Goal: Transaction & Acquisition: Purchase product/service

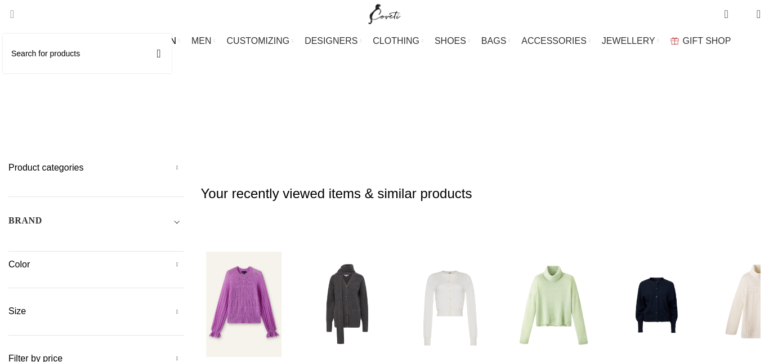
click at [8, 10] on span "Search" at bounding box center [8, 13] width 0 height 11
click at [14, 20] on link "Search" at bounding box center [8, 14] width 11 height 23
click at [60, 55] on input "Search" at bounding box center [87, 53] width 169 height 39
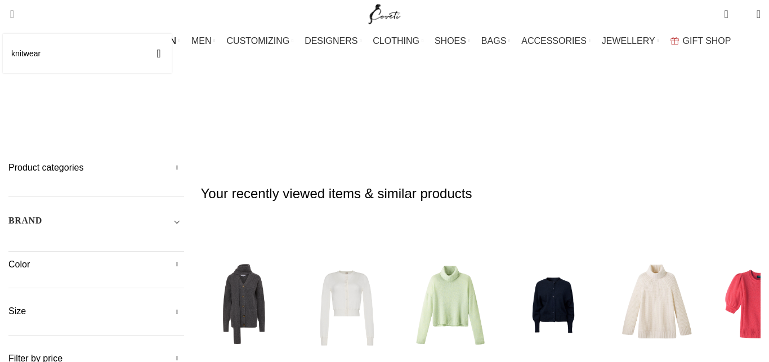
type input "knitwear"
click at [146, 34] on button "Search" at bounding box center [159, 53] width 26 height 39
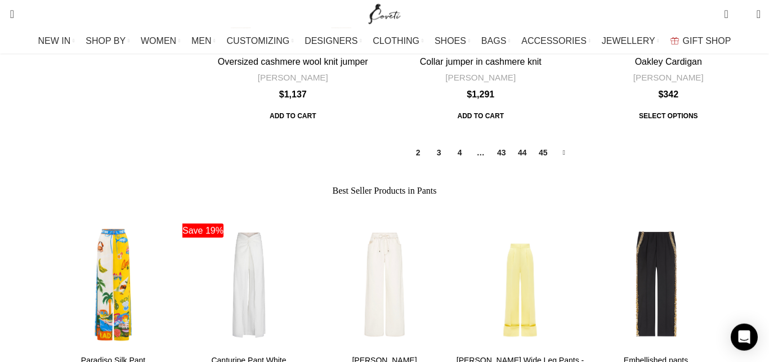
scroll to position [1379, 0]
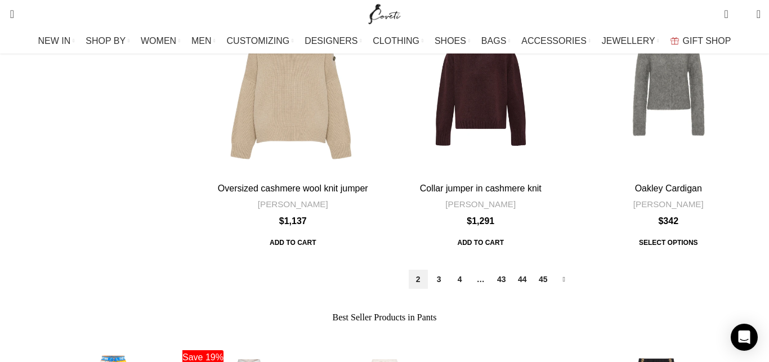
click at [409, 270] on link "2" at bounding box center [418, 279] width 19 height 19
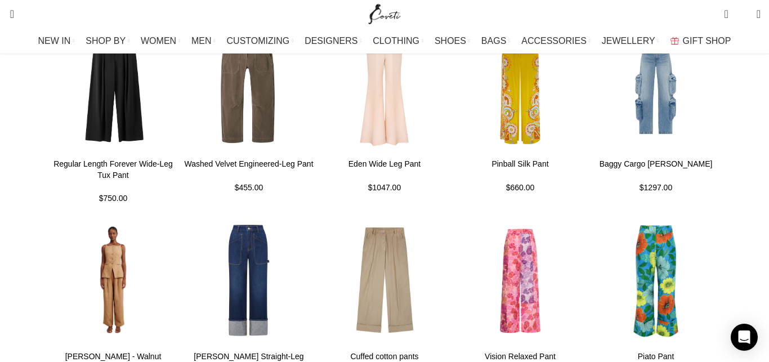
scroll to position [2166, 0]
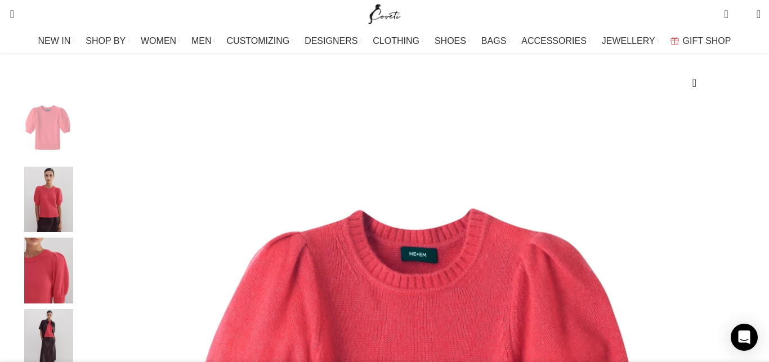
scroll to position [172, 0]
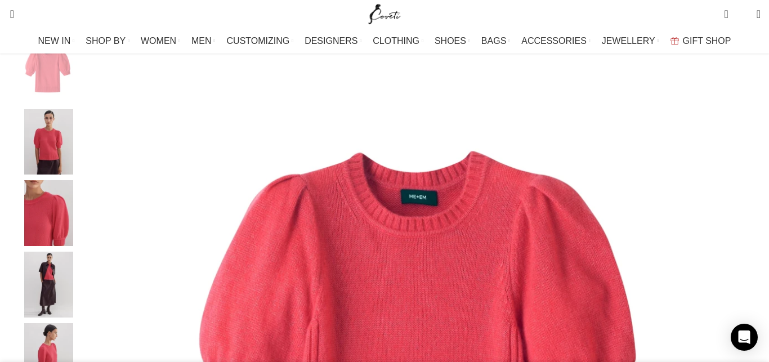
click at [83, 170] on img "2 / 6" at bounding box center [48, 142] width 69 height 66
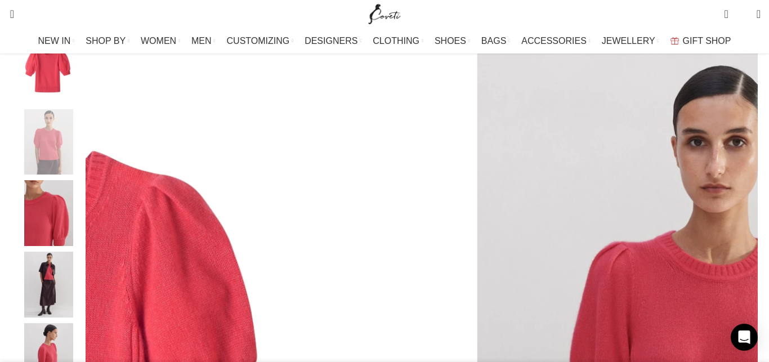
click at [83, 67] on img "1 / 6" at bounding box center [48, 71] width 69 height 66
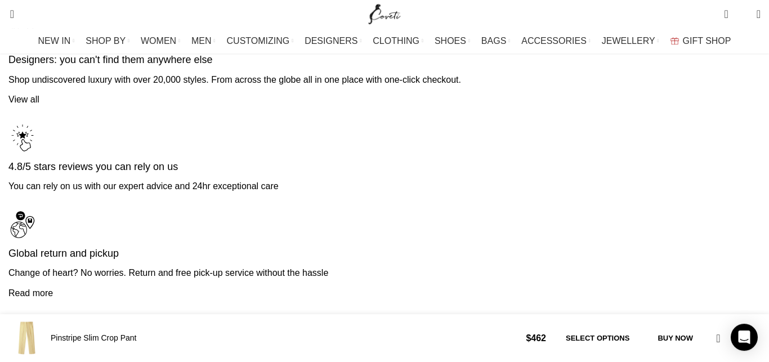
scroll to position [2585, 0]
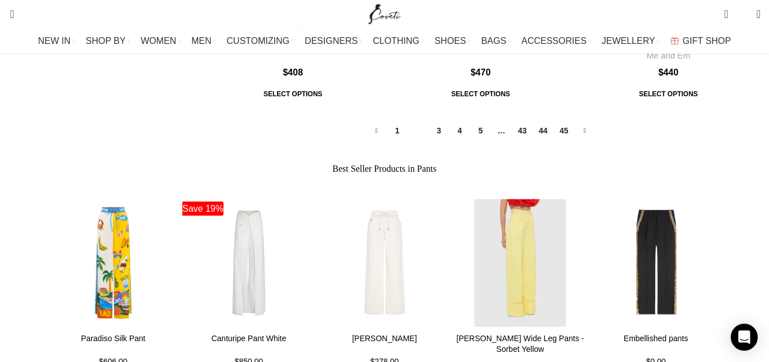
scroll to position [1436, 0]
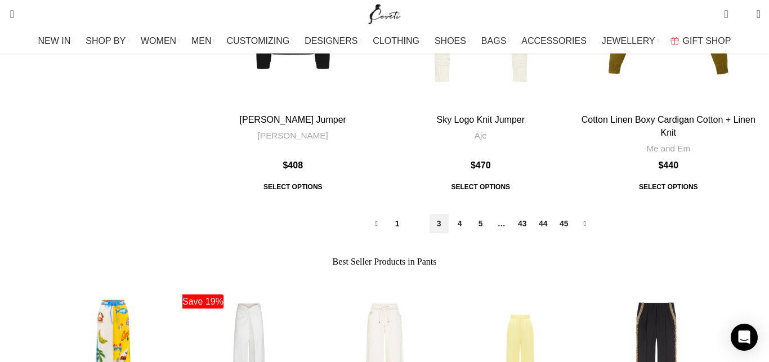
click at [430, 214] on link "3" at bounding box center [439, 223] width 19 height 19
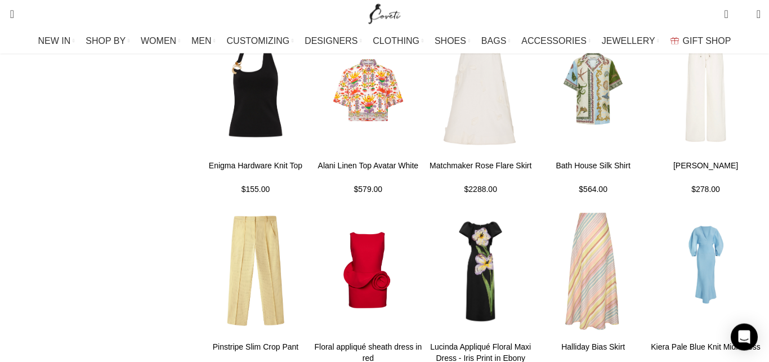
scroll to position [862, 0]
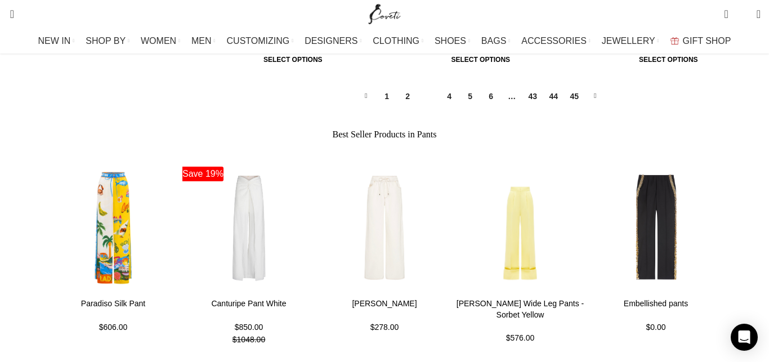
scroll to position [1321, 0]
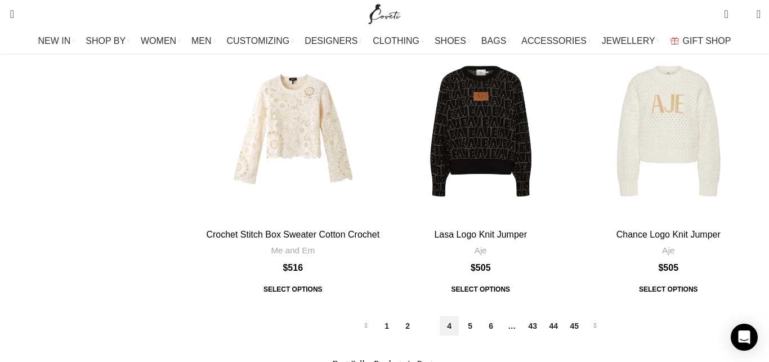
click at [440, 317] on link "4" at bounding box center [449, 326] width 19 height 19
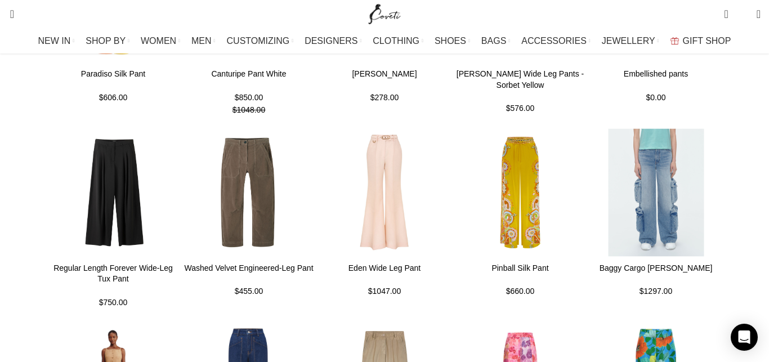
scroll to position [1379, 0]
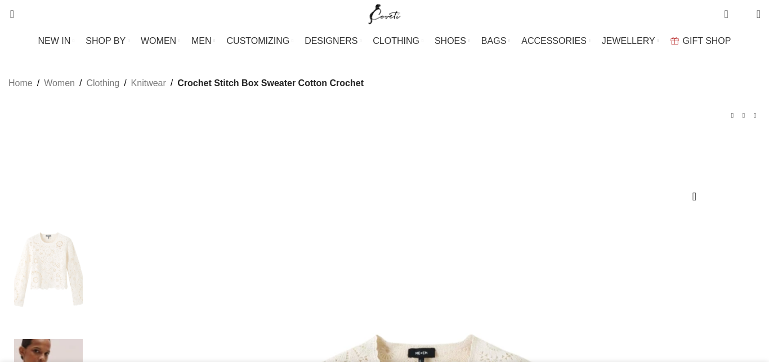
scroll to position [230, 0]
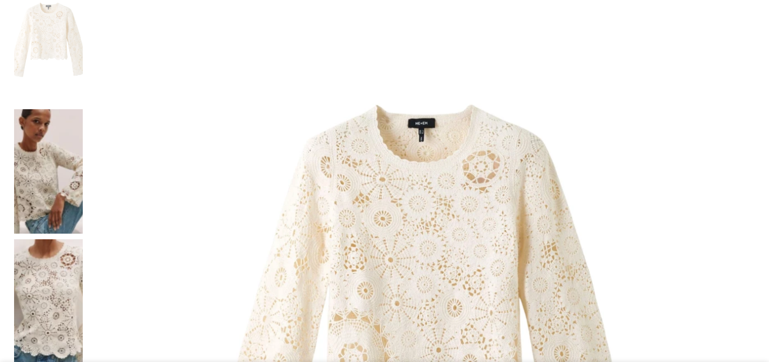
click at [82, 239] on img at bounding box center [48, 301] width 69 height 124
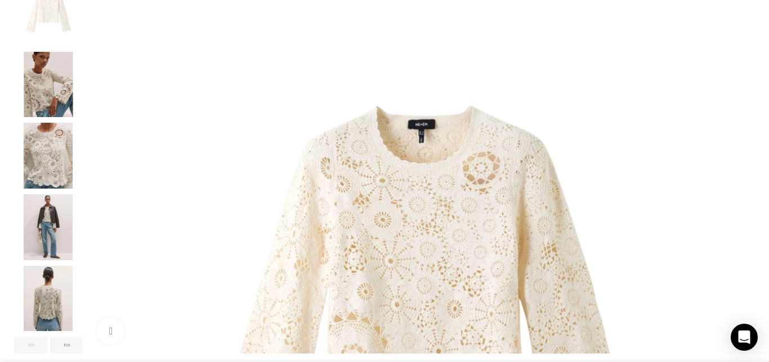
click at [81, 35] on img "1 / 7" at bounding box center [48, 13] width 69 height 66
click at [83, 113] on img "2 / 7" at bounding box center [48, 85] width 69 height 66
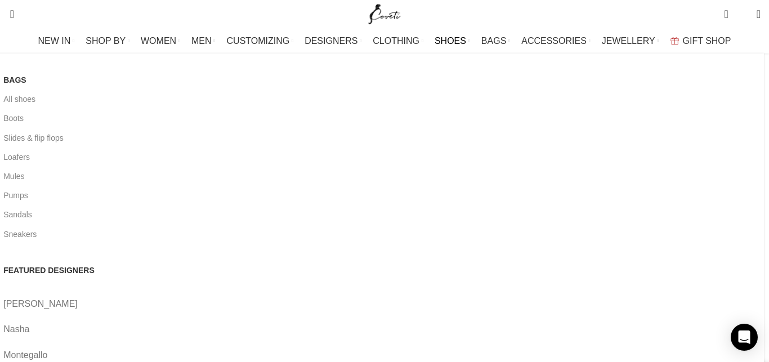
scroll to position [115, 0]
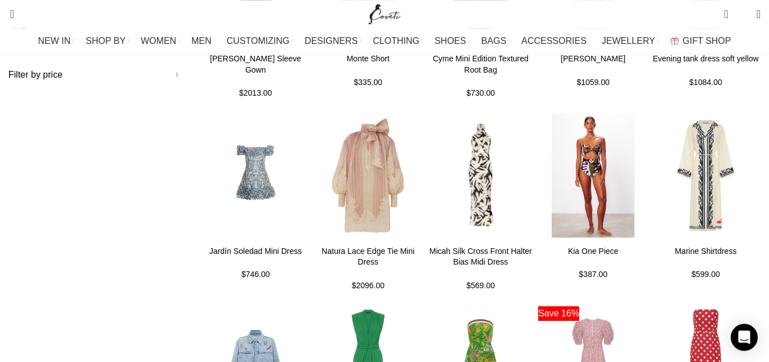
scroll to position [287, 0]
